Goal: Task Accomplishment & Management: Manage account settings

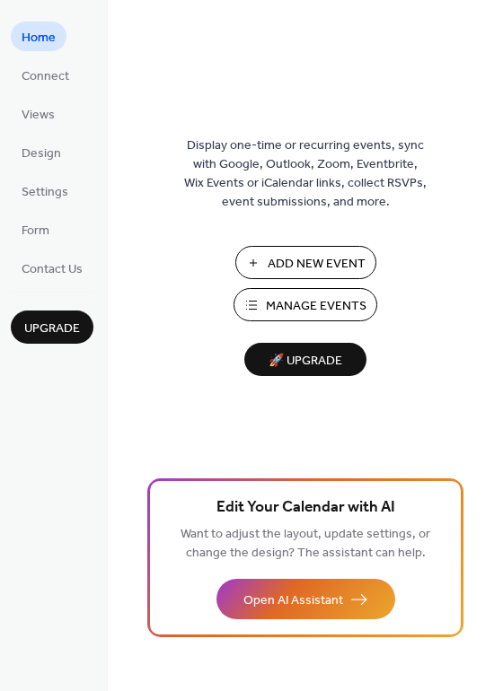
click at [336, 313] on span "Manage Events" at bounding box center [316, 306] width 101 height 19
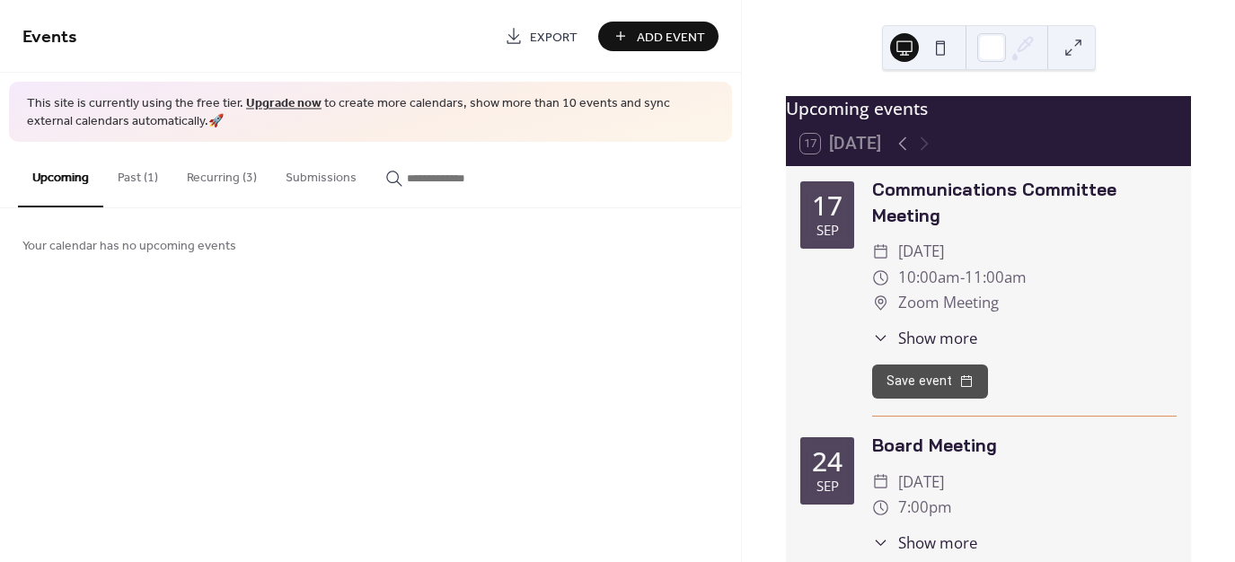
click at [216, 179] on button "Recurring (3)" at bounding box center [221, 174] width 99 height 64
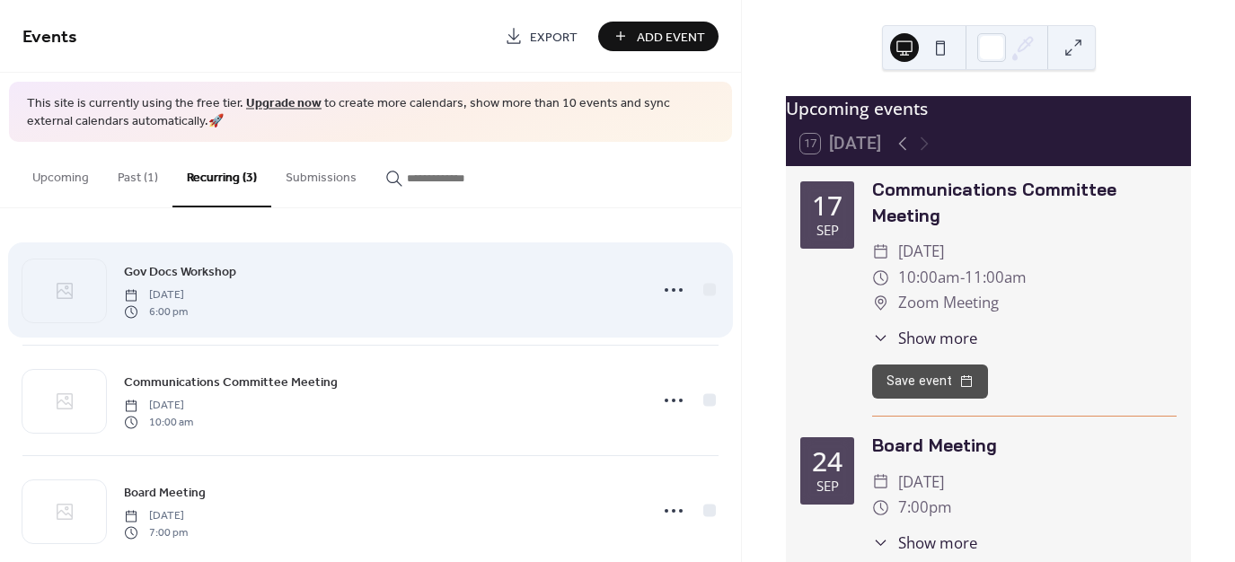
scroll to position [29, 0]
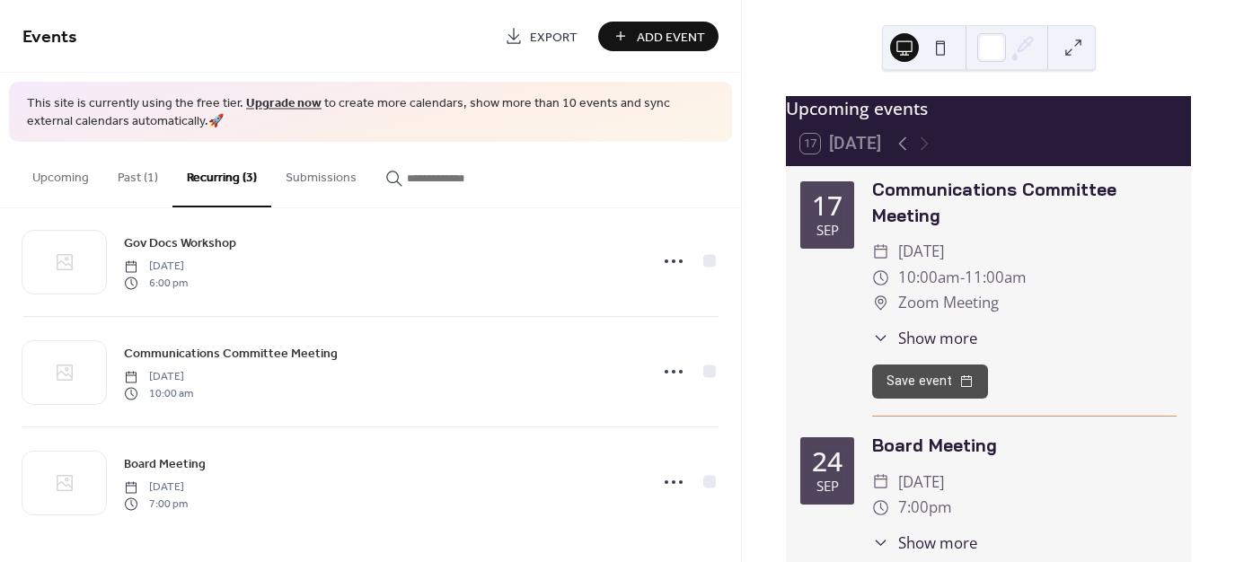
click at [915, 291] on span "10:00am" at bounding box center [929, 278] width 62 height 26
